Goal: Use online tool/utility: Utilize a website feature to perform a specific function

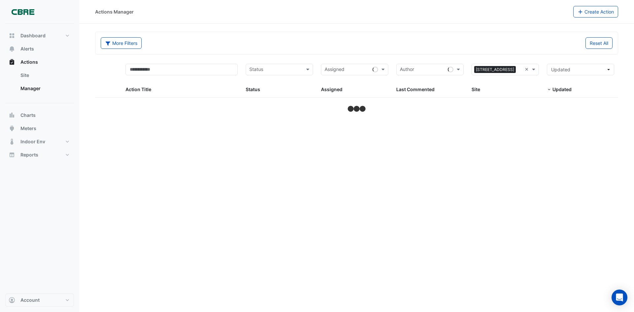
select select "***"
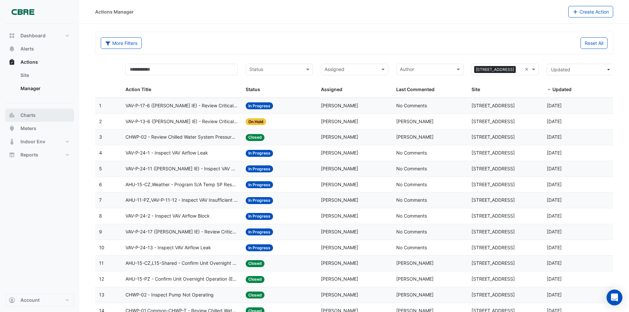
click at [43, 112] on button "Charts" at bounding box center [39, 115] width 69 height 13
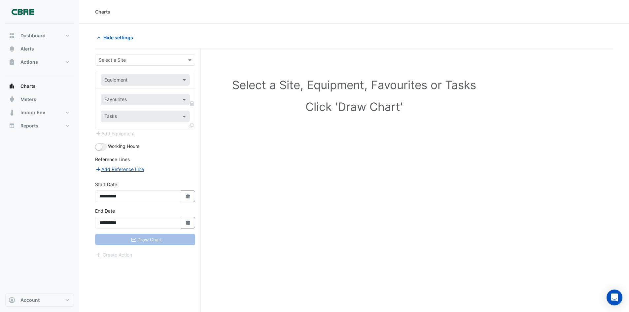
click at [154, 59] on input "text" at bounding box center [139, 60] width 80 height 7
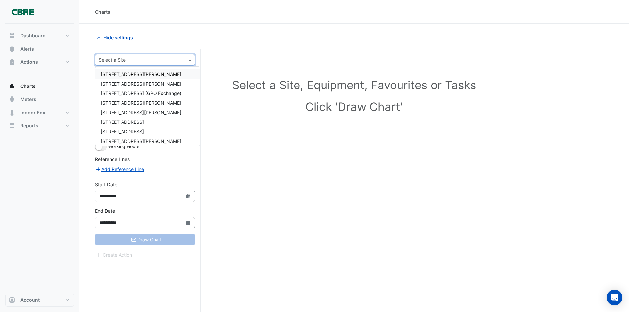
click at [146, 75] on div "[STREET_ADDRESS][PERSON_NAME]" at bounding box center [147, 74] width 105 height 10
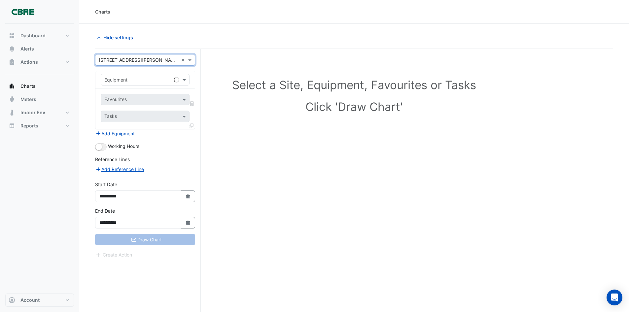
click at [143, 77] on div "Equipment" at bounding box center [145, 80] width 89 height 12
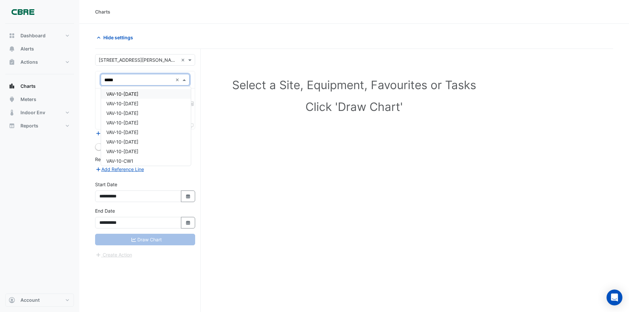
type input "******"
click at [146, 151] on div "VAV-16-CW2" at bounding box center [145, 153] width 88 height 10
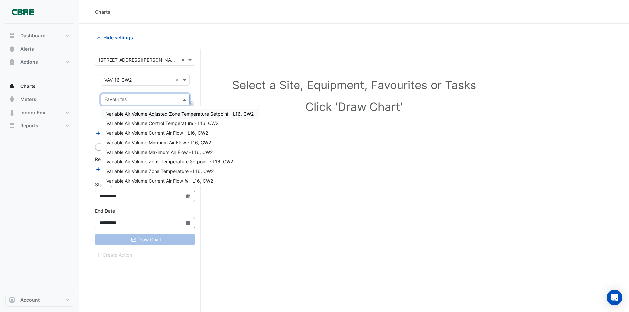
click at [135, 99] on input "text" at bounding box center [141, 100] width 74 height 7
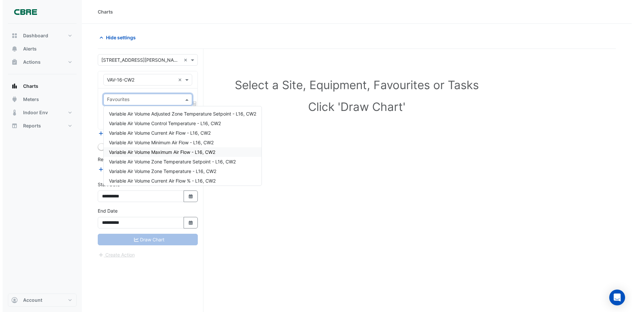
scroll to position [31, 0]
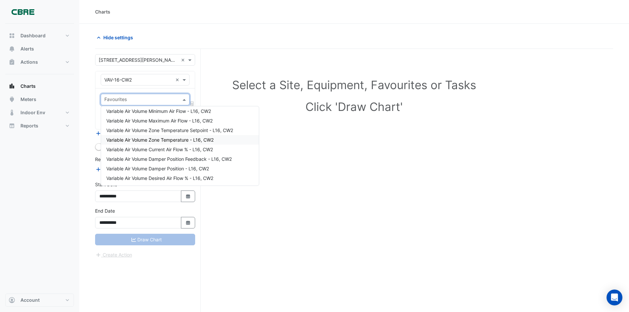
click at [165, 138] on span "Variable Air Volume Zone Temperature - L16, CW2" at bounding box center [159, 140] width 107 height 6
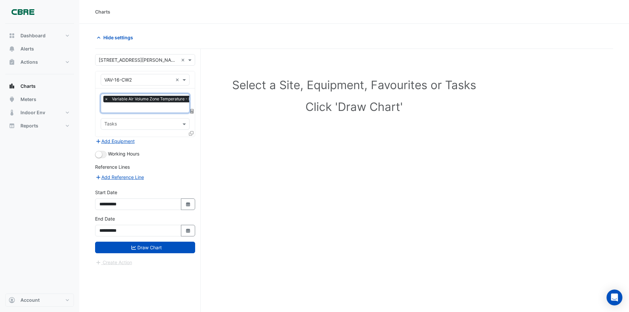
click at [144, 109] on input "text" at bounding box center [156, 108] width 105 height 7
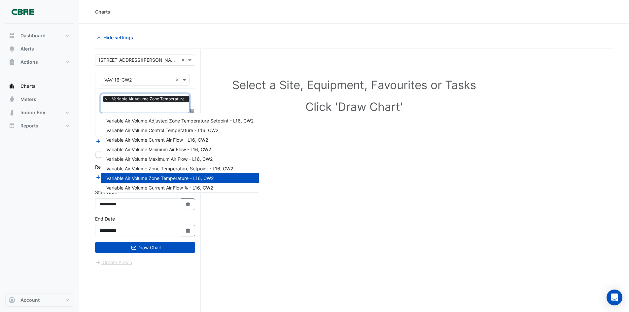
click at [144, 109] on input "text" at bounding box center [156, 108] width 105 height 7
click at [88, 133] on section "Hide settings Select a Site, Equipment, Favourites or Tasks Click 'Draw Chart' …" at bounding box center [354, 180] width 550 height 313
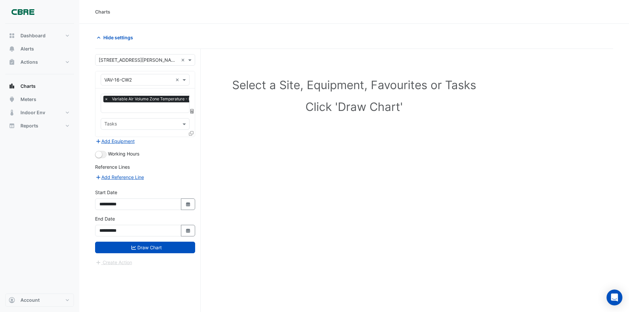
click at [191, 133] on icon at bounding box center [191, 133] width 5 height 5
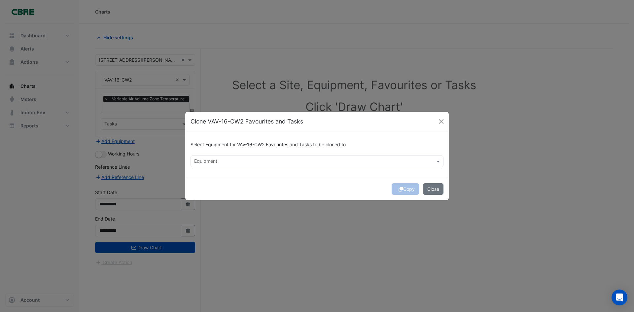
click at [240, 164] on input "text" at bounding box center [313, 161] width 238 height 7
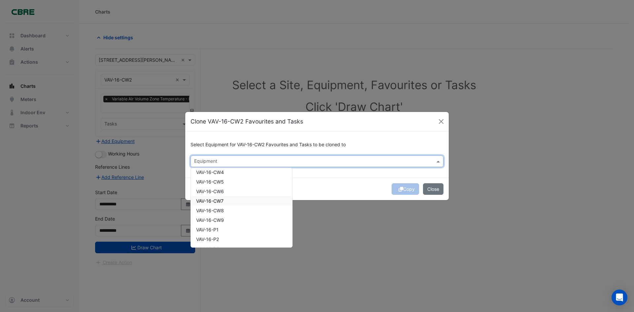
scroll to position [1485, 0]
click at [229, 218] on div "VAV-16-CW9" at bounding box center [241, 222] width 101 height 10
click at [227, 211] on div "VAV-16-CW8" at bounding box center [241, 212] width 101 height 10
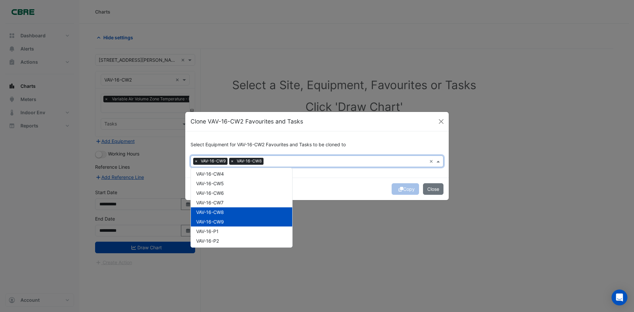
click at [227, 202] on div "VAV-16-CW7" at bounding box center [241, 203] width 101 height 10
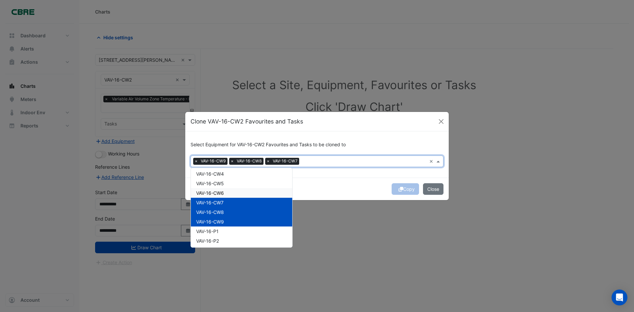
click at [227, 192] on div "VAV-16-CW6" at bounding box center [241, 193] width 101 height 10
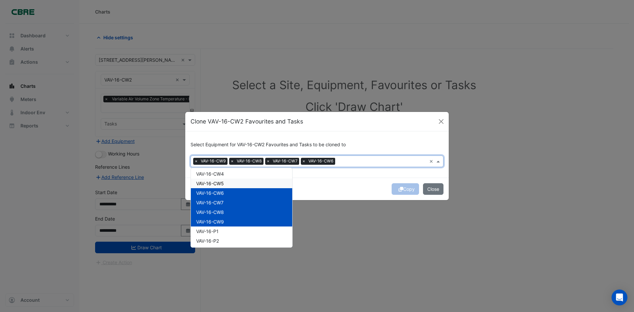
click at [226, 184] on div "VAV-16-CW5" at bounding box center [241, 184] width 101 height 10
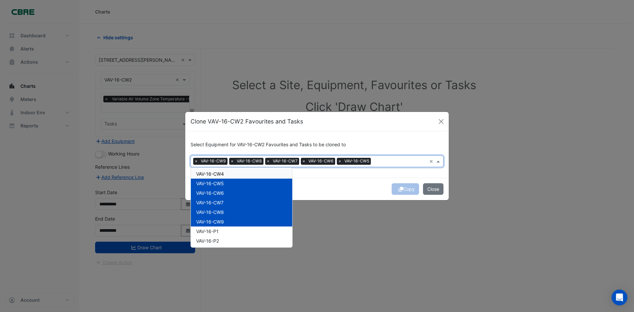
drag, startPoint x: 226, startPoint y: 176, endPoint x: 232, endPoint y: 187, distance: 12.7
click at [226, 176] on div "VAV-16-CW4" at bounding box center [241, 174] width 101 height 10
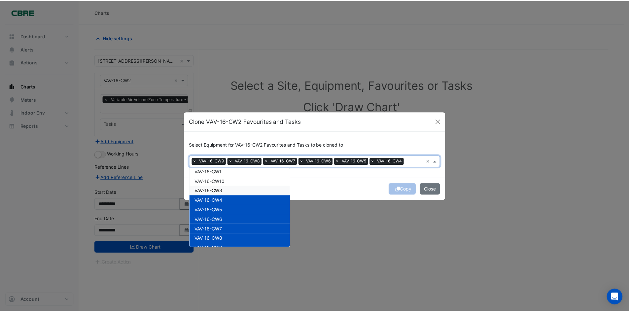
scroll to position [1419, 0]
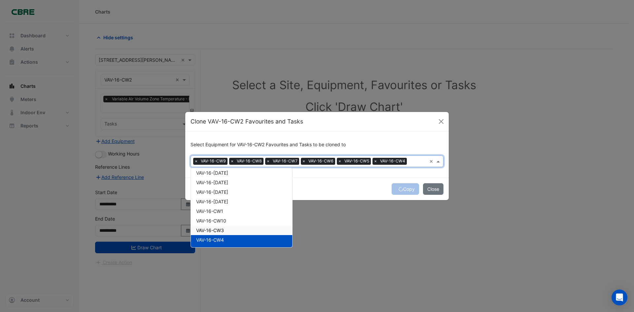
click at [232, 224] on div "VAV-16-CW10" at bounding box center [241, 221] width 101 height 10
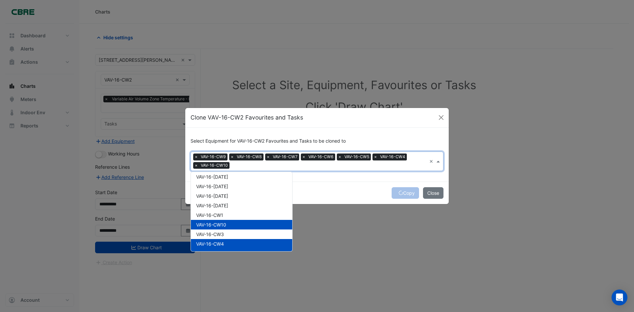
click at [229, 213] on div "VAV-16-CW1" at bounding box center [241, 215] width 101 height 10
click at [227, 231] on div "VAV-16-CW3" at bounding box center [241, 234] width 101 height 10
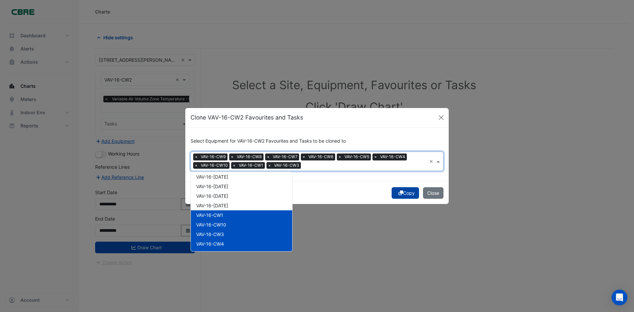
click at [400, 192] on icon "submit" at bounding box center [400, 192] width 5 height 5
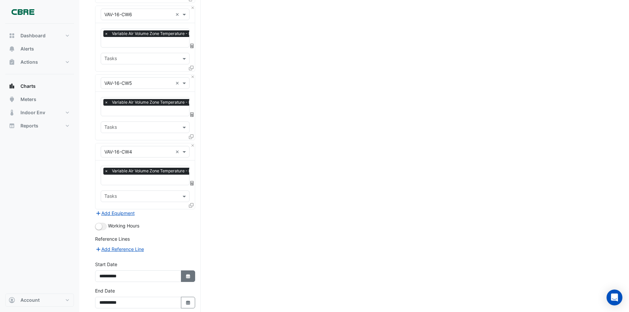
scroll to position [368, 0]
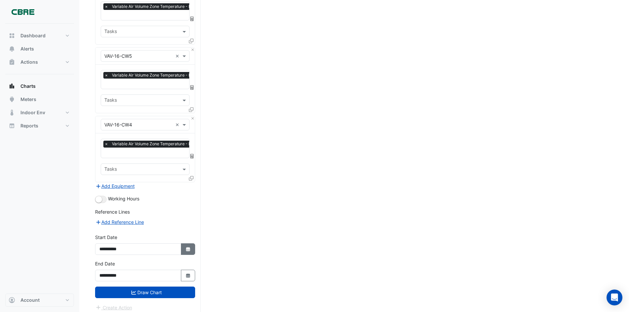
click at [190, 247] on icon "Select Date" at bounding box center [188, 249] width 6 height 5
select select "*"
select select "****"
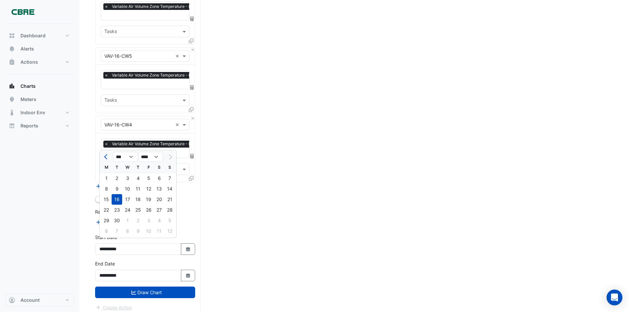
click at [119, 197] on div "16" at bounding box center [117, 199] width 11 height 11
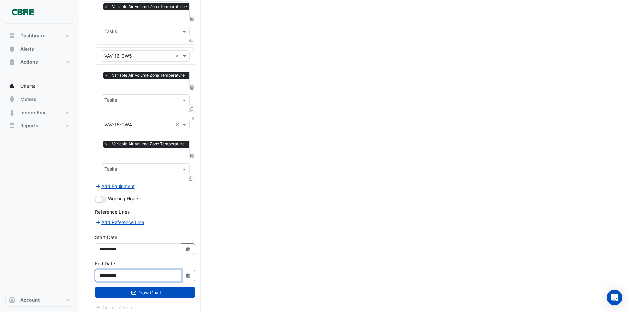
click at [180, 272] on input "**********" at bounding box center [138, 276] width 86 height 12
click at [185, 273] on icon "Select Date" at bounding box center [188, 275] width 6 height 5
click at [184, 271] on button "Select Date" at bounding box center [188, 276] width 15 height 12
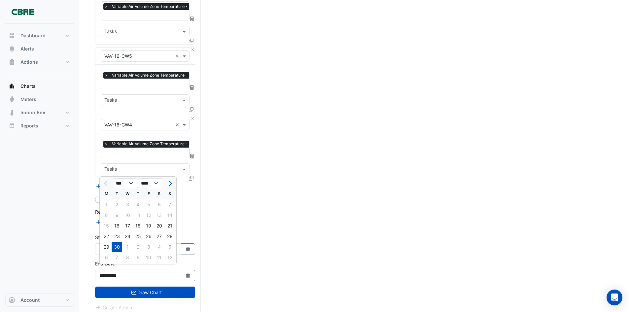
click at [121, 246] on div "30" at bounding box center [117, 247] width 11 height 11
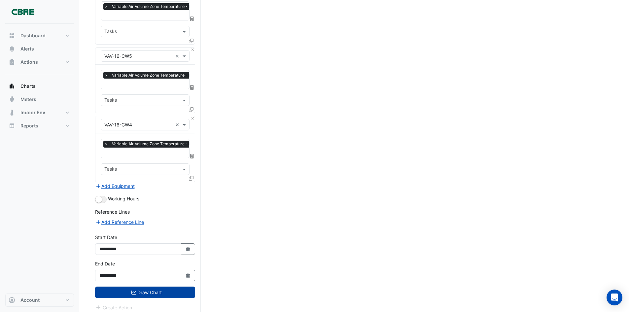
click at [152, 288] on button "Draw Chart" at bounding box center [145, 293] width 100 height 12
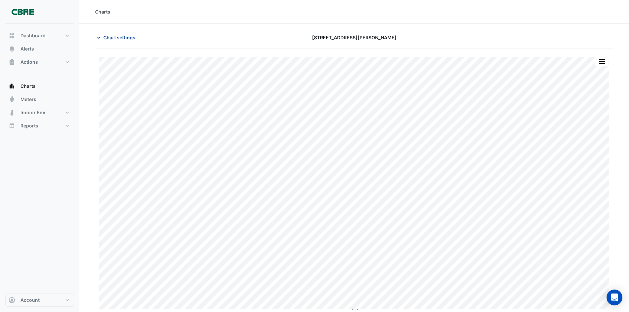
click at [114, 40] on span "Chart settings" at bounding box center [119, 37] width 32 height 7
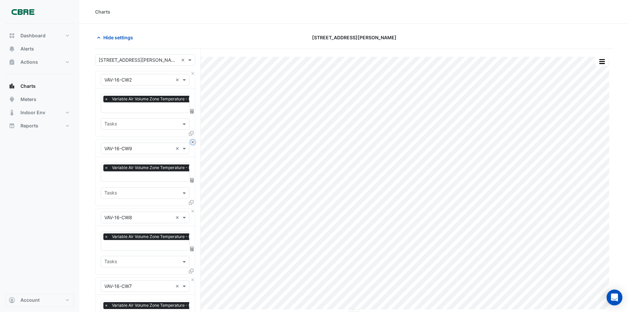
click at [193, 142] on button "Close" at bounding box center [192, 142] width 4 height 4
click at [193, 143] on button "Close" at bounding box center [192, 142] width 4 height 4
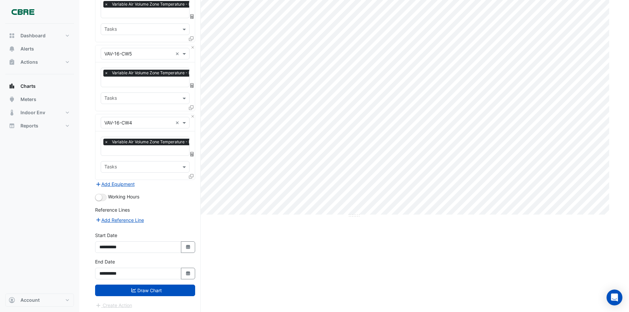
scroll to position [95, 0]
click at [192, 172] on div at bounding box center [192, 177] width 6 height 10
click at [192, 174] on icon at bounding box center [191, 176] width 5 height 5
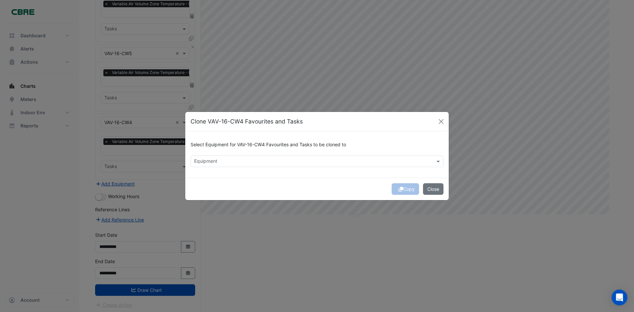
click at [233, 163] on input "text" at bounding box center [313, 161] width 238 height 7
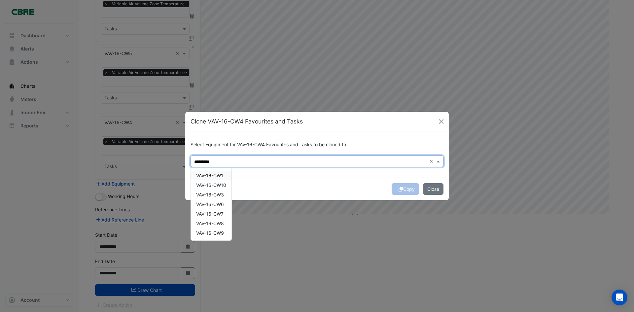
click at [204, 172] on div "VAV-16-CW1" at bounding box center [211, 176] width 41 height 10
click at [225, 195] on div "VAV-16-CW3" at bounding box center [211, 195] width 41 height 10
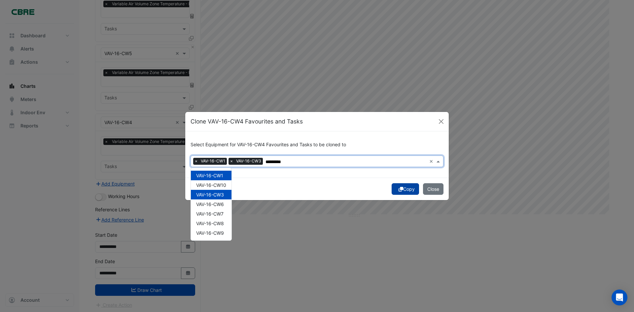
type input "*********"
click at [408, 189] on button "Copy" at bounding box center [404, 189] width 27 height 12
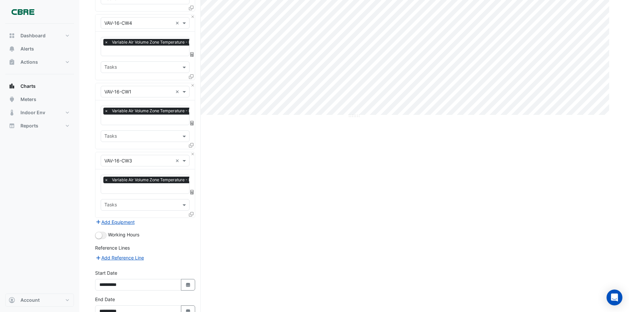
scroll to position [231, 0]
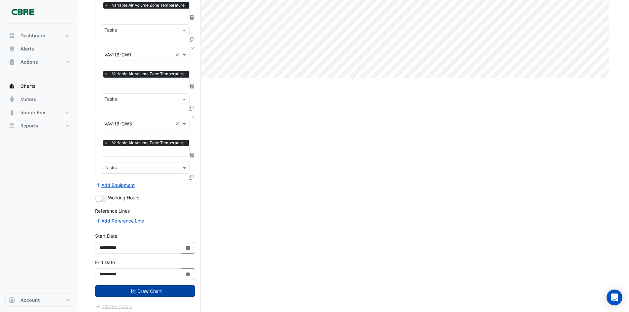
click at [166, 288] on button "Draw Chart" at bounding box center [145, 291] width 100 height 12
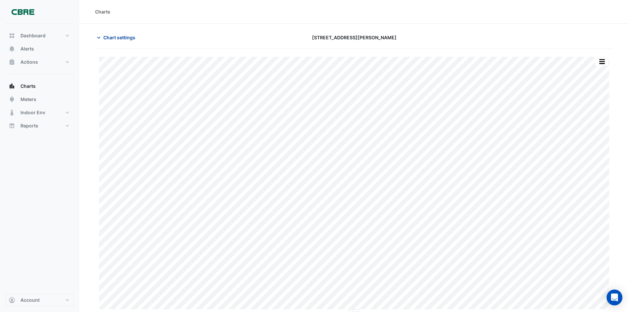
click at [134, 36] on span "Chart settings" at bounding box center [119, 37] width 32 height 7
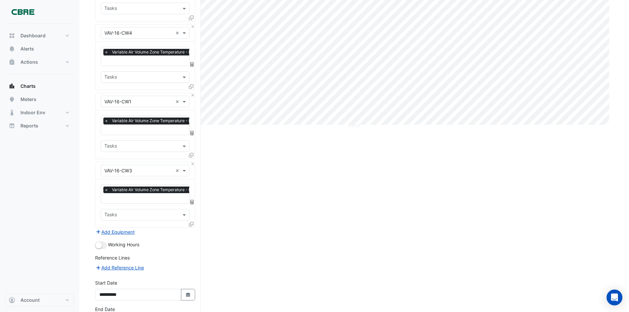
scroll to position [231, 0]
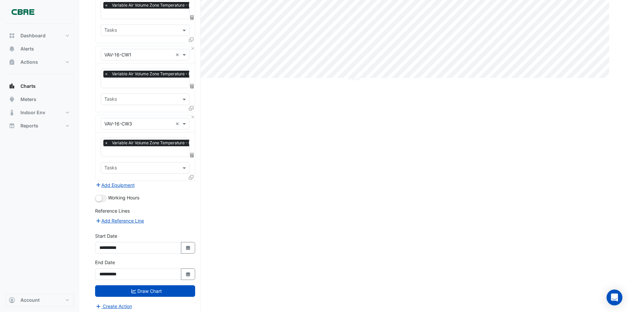
click at [192, 175] on icon at bounding box center [191, 177] width 5 height 5
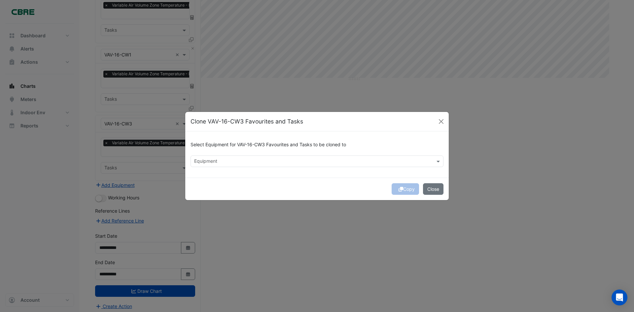
click at [225, 160] on input "text" at bounding box center [313, 161] width 238 height 7
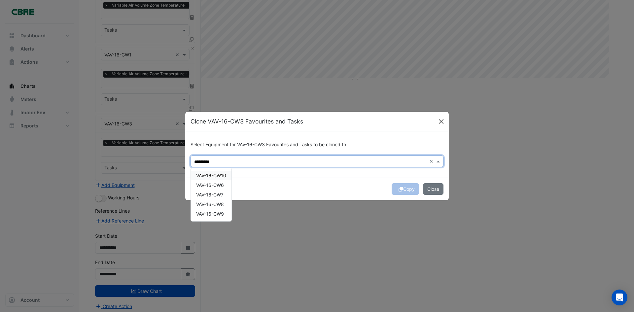
type input "*********"
click at [443, 122] on button "Close" at bounding box center [441, 122] width 10 height 10
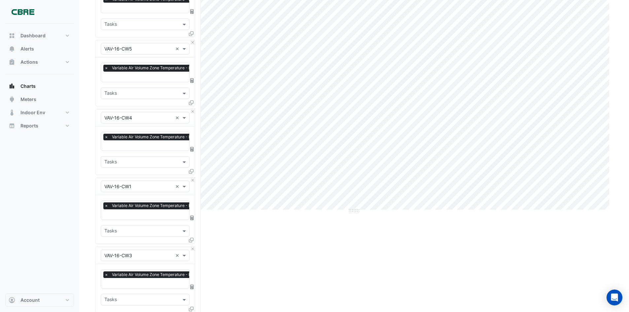
scroll to position [99, 0]
click at [192, 42] on button "Close" at bounding box center [192, 43] width 4 height 4
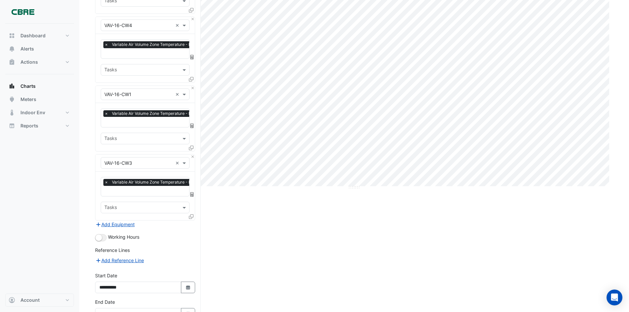
scroll to position [163, 0]
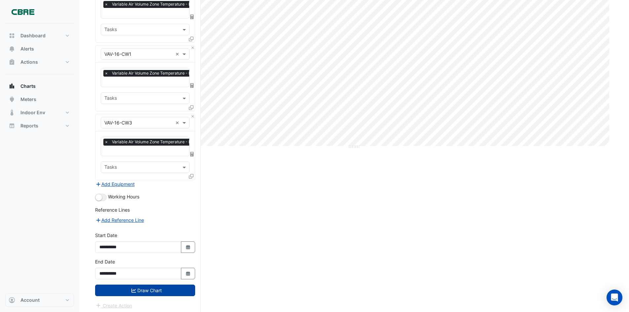
click at [183, 285] on button "Draw Chart" at bounding box center [145, 291] width 100 height 12
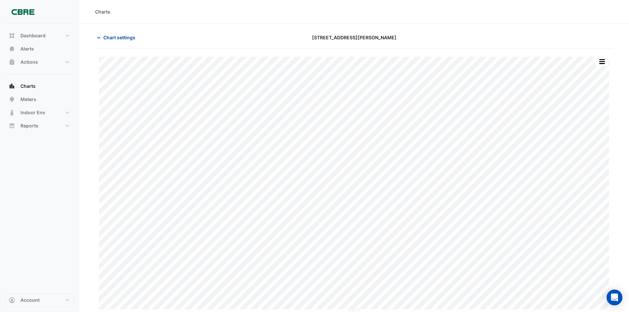
click at [134, 35] on span "Chart settings" at bounding box center [119, 37] width 32 height 7
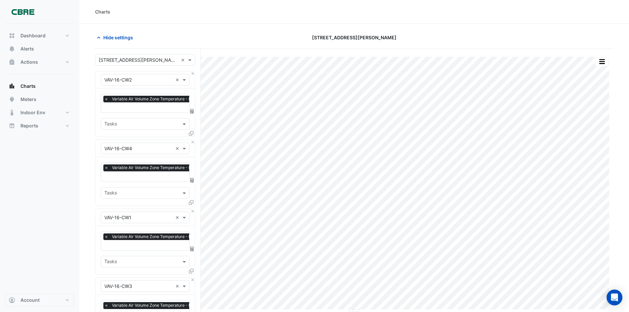
click at [141, 108] on input "text" at bounding box center [156, 108] width 105 height 7
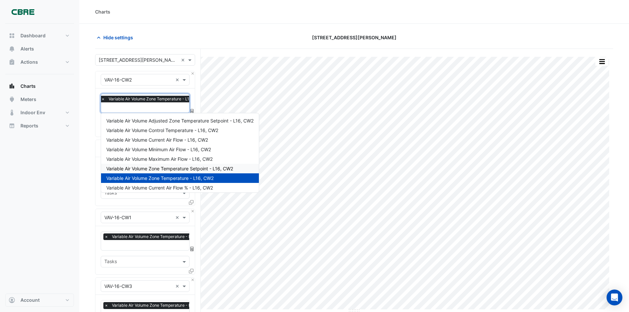
click at [166, 168] on span "Variable Air Volume Zone Temperature Setpoint - L16, CW2" at bounding box center [169, 169] width 127 height 6
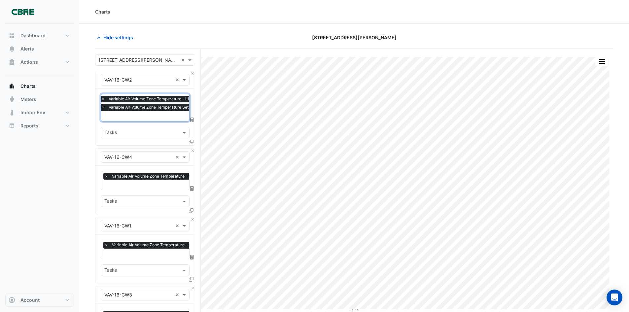
click at [153, 185] on input "text" at bounding box center [157, 185] width 106 height 7
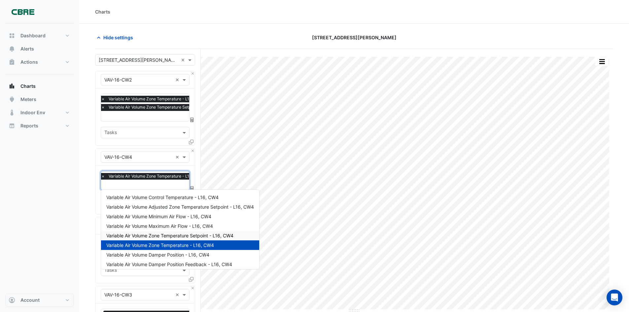
click at [164, 236] on span "Variable Air Volume Zone Temperature Setpoint - L16, CW4" at bounding box center [169, 236] width 127 height 6
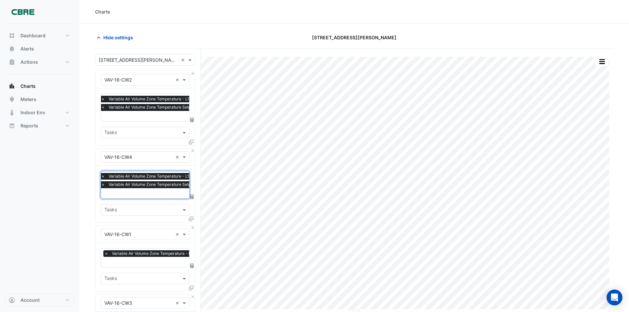
click at [151, 263] on input "text" at bounding box center [156, 262] width 105 height 7
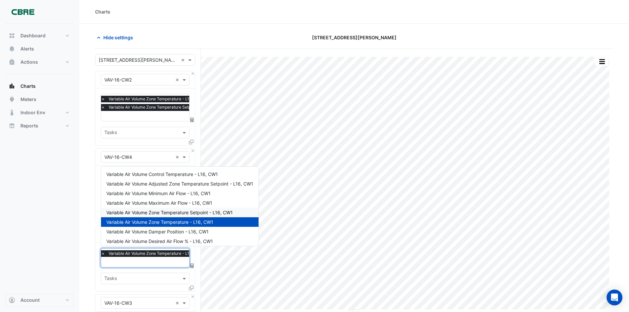
click at [170, 213] on span "Variable Air Volume Zone Temperature Setpoint - L16, CW1" at bounding box center [169, 213] width 126 height 6
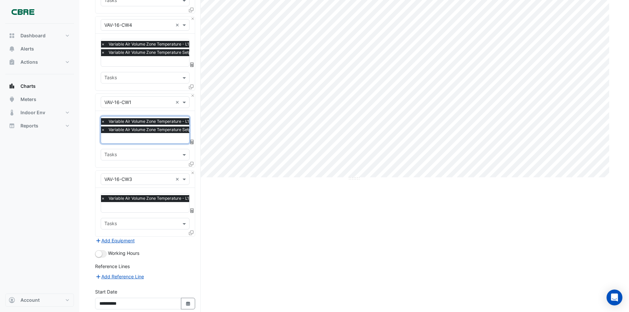
click at [141, 204] on input "text" at bounding box center [154, 207] width 106 height 7
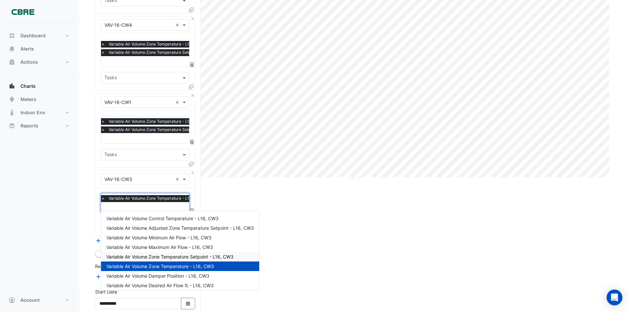
click at [161, 258] on span "Variable Air Volume Zone Temperature Setpoint - L16, CW3" at bounding box center [169, 257] width 127 height 6
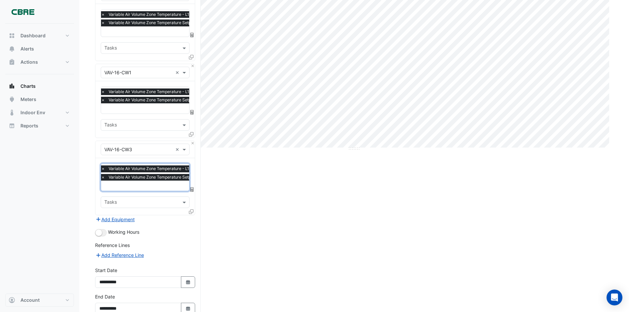
scroll to position [197, 0]
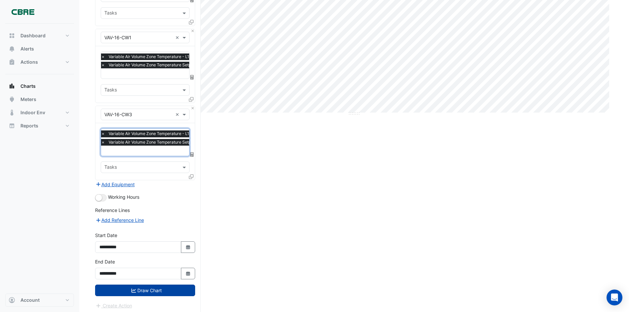
click at [168, 290] on button "Draw Chart" at bounding box center [145, 291] width 100 height 12
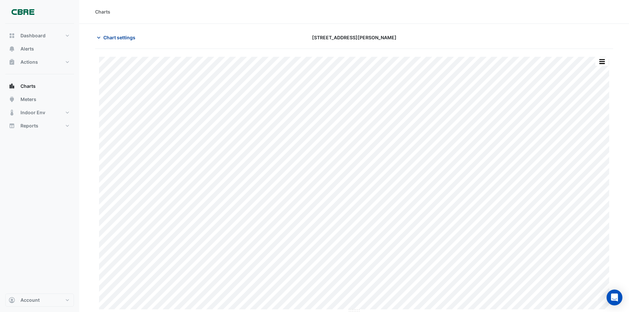
click at [129, 38] on span "Chart settings" at bounding box center [119, 37] width 32 height 7
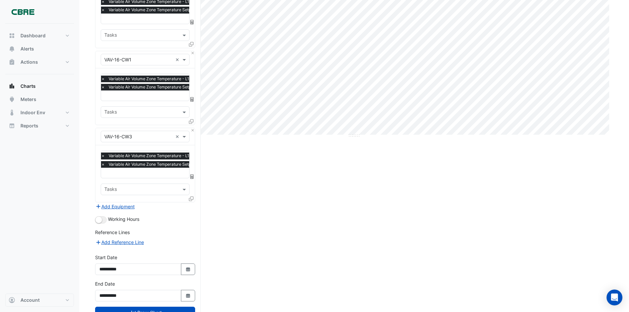
scroll to position [197, 0]
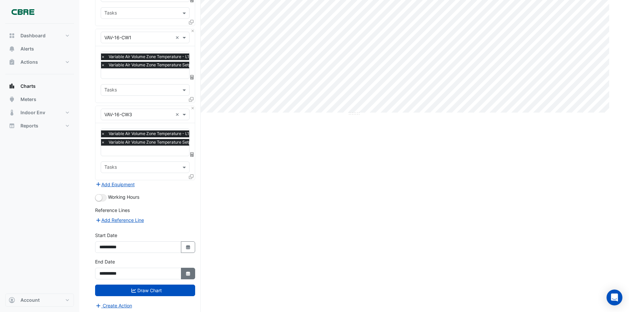
click at [186, 273] on icon "Select Date" at bounding box center [188, 273] width 6 height 5
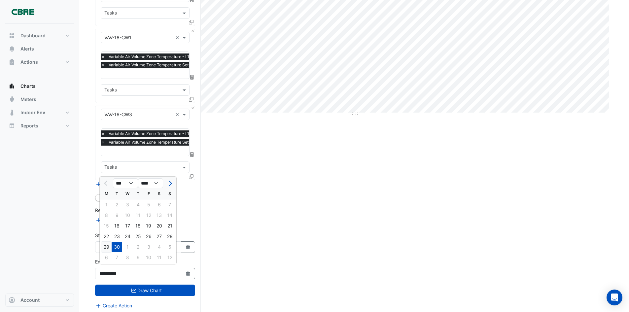
click at [107, 246] on div "29" at bounding box center [106, 247] width 11 height 11
type input "**********"
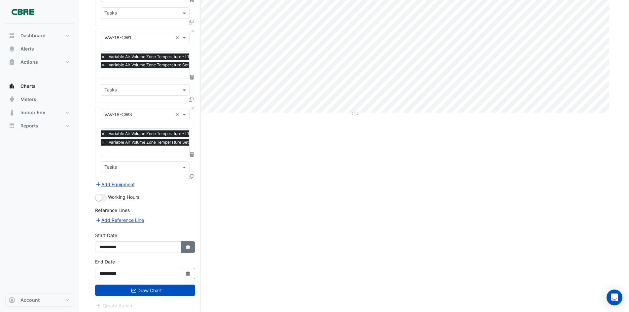
click at [192, 246] on button "Select Date" at bounding box center [188, 247] width 15 height 12
select select "*"
select select "****"
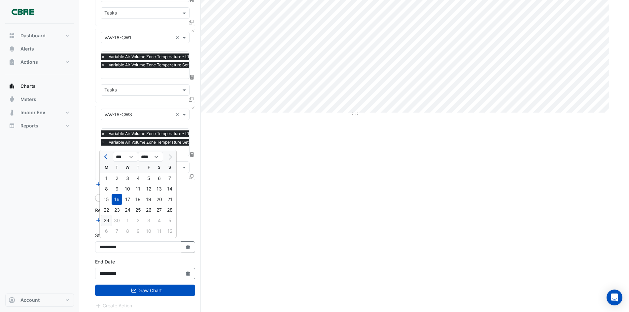
click at [108, 219] on div "29" at bounding box center [106, 220] width 11 height 11
type input "**********"
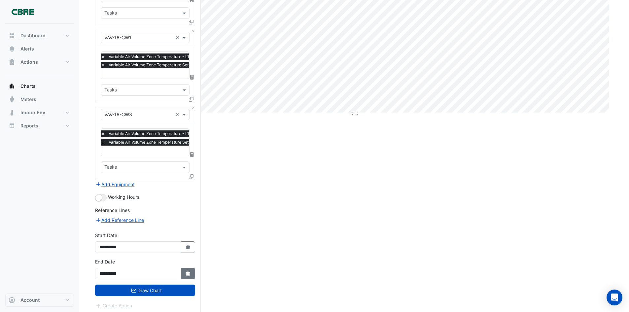
click at [190, 272] on icon "button" at bounding box center [188, 273] width 4 height 4
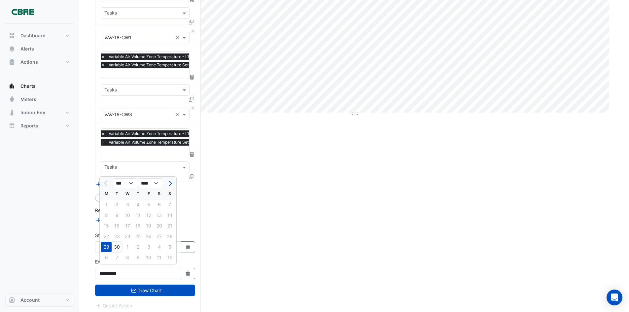
click at [117, 245] on div "30" at bounding box center [117, 247] width 11 height 11
type input "**********"
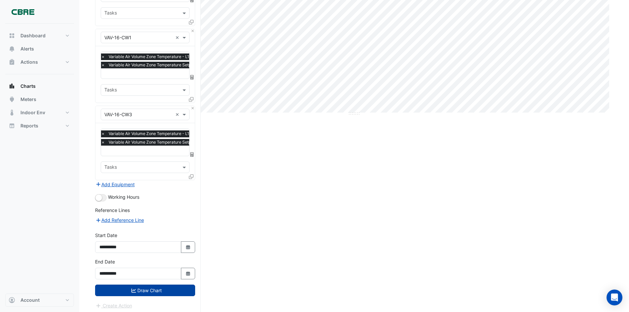
click at [138, 292] on button "Draw Chart" at bounding box center [145, 291] width 100 height 12
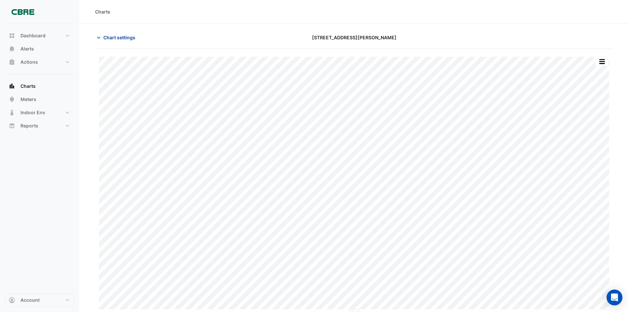
click at [121, 35] on span "Chart settings" at bounding box center [119, 37] width 32 height 7
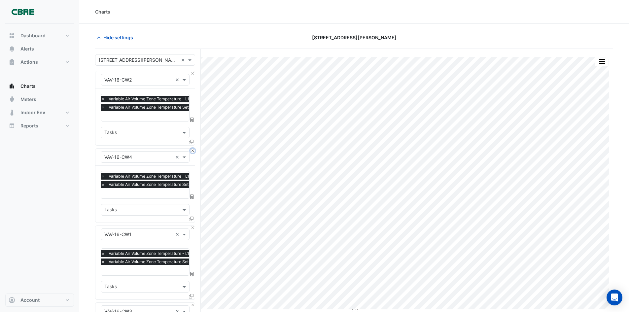
click at [193, 152] on button "Close" at bounding box center [192, 151] width 4 height 4
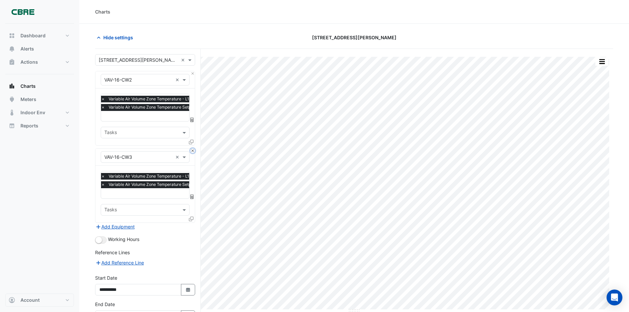
click at [193, 152] on button "Close" at bounding box center [192, 151] width 4 height 4
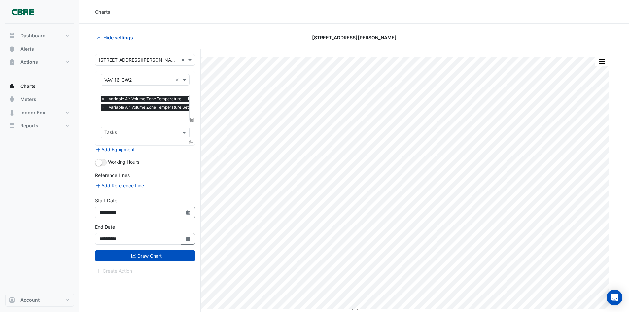
click at [193, 152] on div "Add Equipment" at bounding box center [145, 150] width 100 height 8
click at [150, 82] on input "text" at bounding box center [138, 80] width 68 height 7
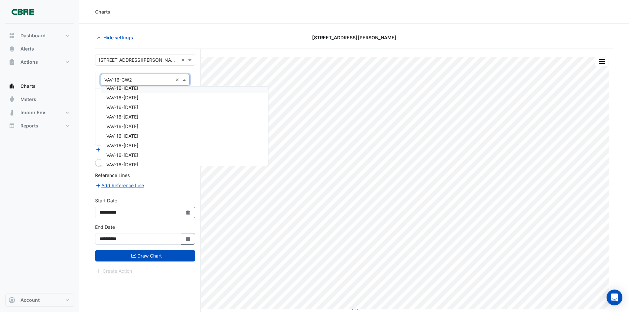
scroll to position [4915, 0]
click at [146, 136] on div "VAV-16-[DATE]" at bounding box center [184, 137] width 167 height 10
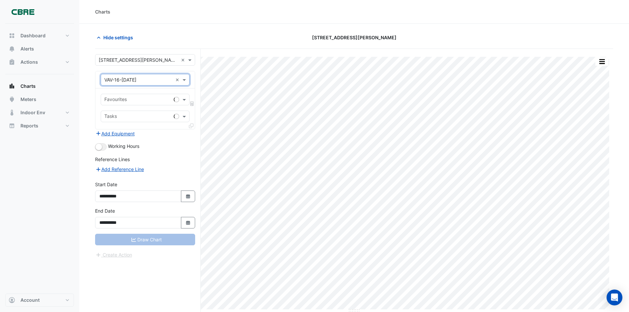
scroll to position [0, 0]
click at [139, 101] on input "text" at bounding box center [137, 100] width 67 height 7
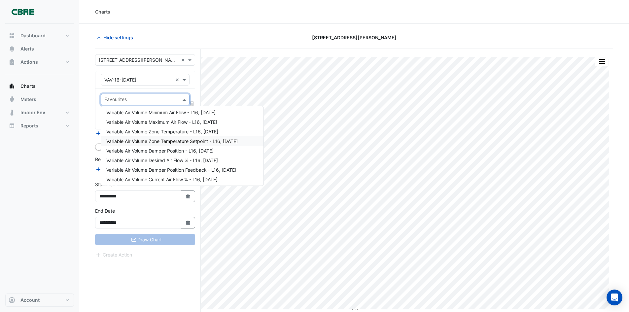
scroll to position [31, 0]
click at [177, 148] on span "Variable Air Volume Desired Air Flow % - L16, [DATE]" at bounding box center [162, 150] width 112 height 6
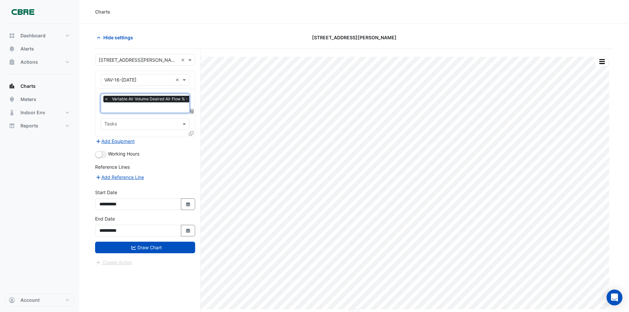
click at [143, 110] on input "text" at bounding box center [158, 108] width 109 height 7
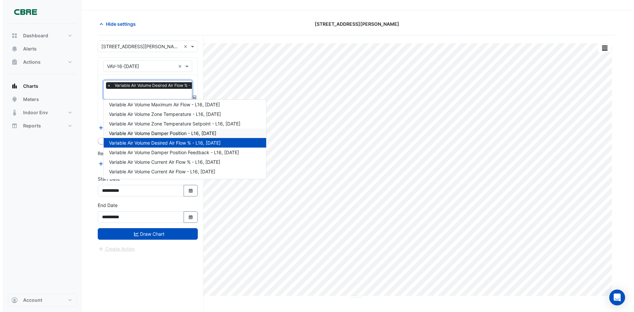
scroll to position [25, 0]
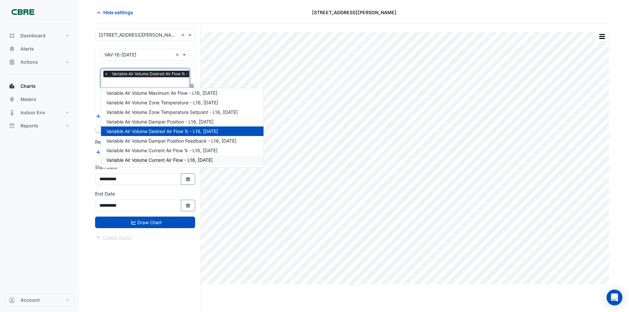
click at [180, 160] on span "Variable Air Volume Current Air Flow - L16, [DATE]" at bounding box center [159, 160] width 106 height 6
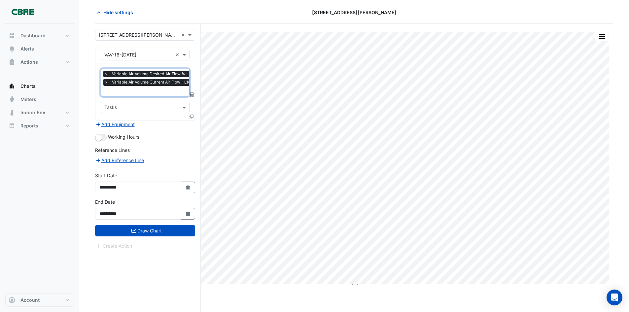
click at [190, 116] on icon at bounding box center [191, 117] width 5 height 5
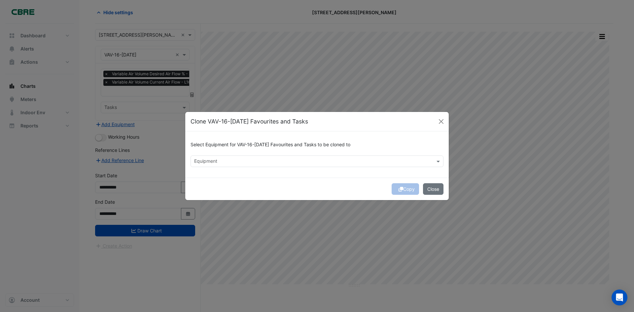
click at [230, 164] on input "text" at bounding box center [313, 161] width 238 height 7
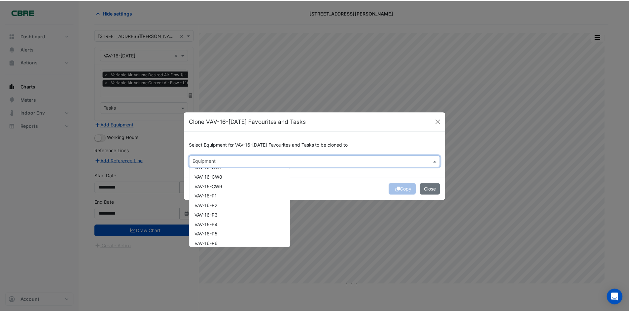
scroll to position [1518, 0]
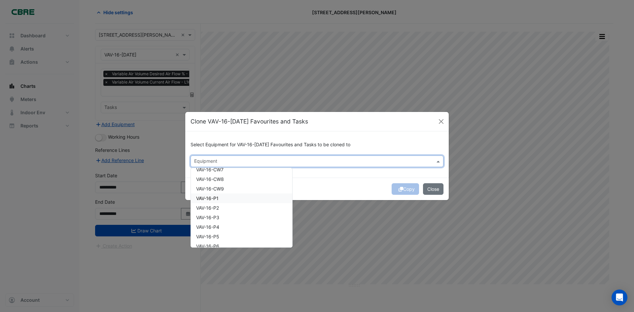
click at [232, 195] on div "VAV-16-P1" at bounding box center [241, 198] width 101 height 10
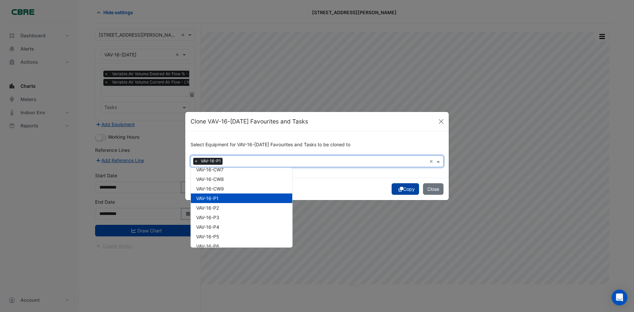
click at [400, 190] on icon "submit" at bounding box center [400, 189] width 5 height 5
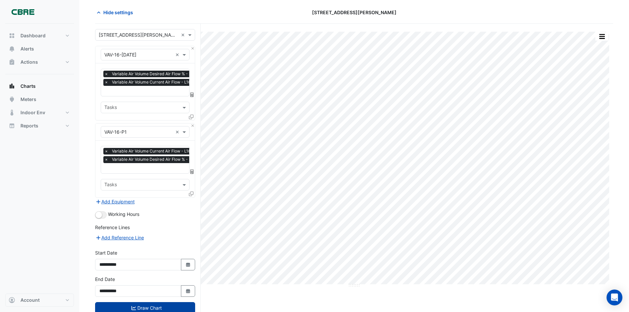
drag, startPoint x: 143, startPoint y: 307, endPoint x: 150, endPoint y: 301, distance: 9.2
click at [143, 307] on button "Draw Chart" at bounding box center [145, 308] width 100 height 12
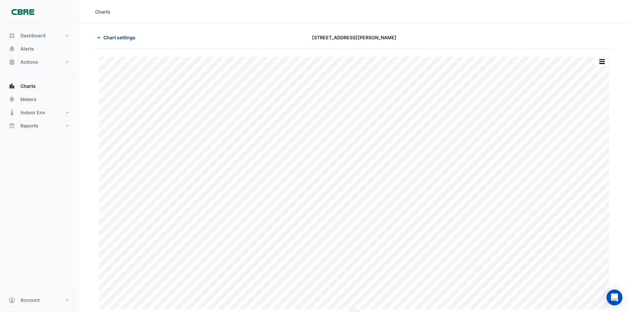
click at [120, 36] on span "Chart settings" at bounding box center [119, 37] width 32 height 7
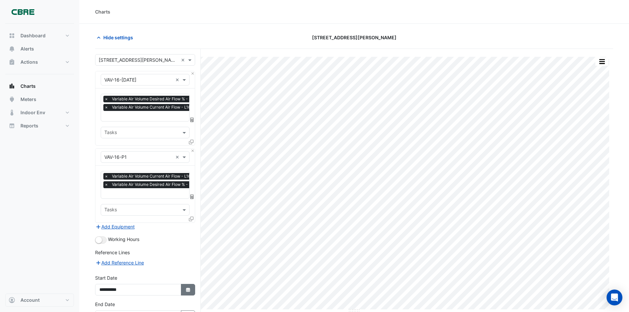
click at [189, 288] on icon "button" at bounding box center [188, 290] width 4 height 4
select select "*"
select select "****"
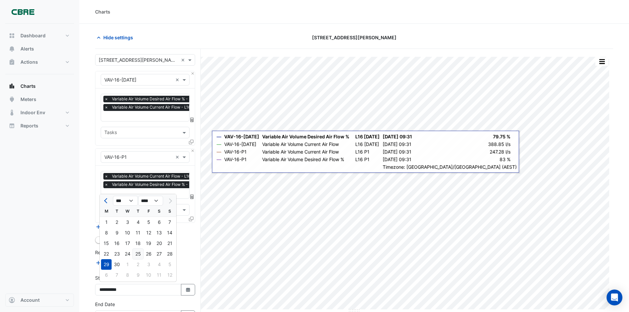
click at [139, 254] on div "25" at bounding box center [138, 254] width 11 height 11
type input "**********"
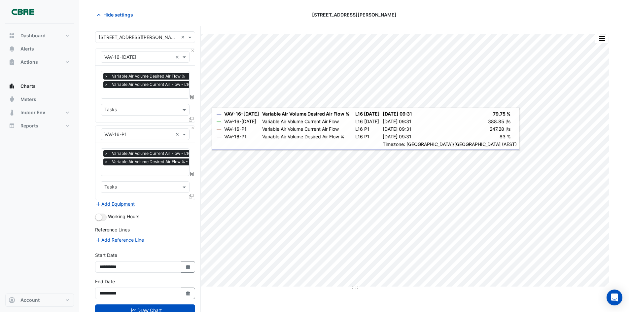
scroll to position [44, 0]
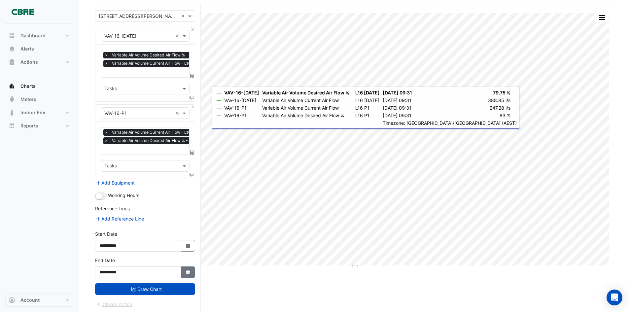
click at [191, 273] on button "Select Date" at bounding box center [188, 272] width 15 height 12
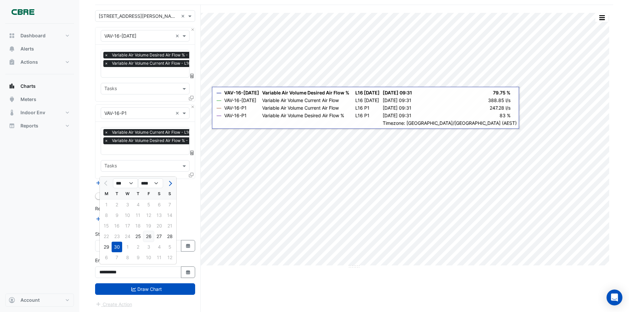
click at [149, 236] on div "26" at bounding box center [148, 236] width 11 height 11
type input "**********"
drag, startPoint x: 169, startPoint y: 290, endPoint x: 191, endPoint y: 279, distance: 24.5
click at [169, 289] on button "Draw Chart" at bounding box center [145, 289] width 100 height 12
